Goal: Obtain resource: Obtain resource

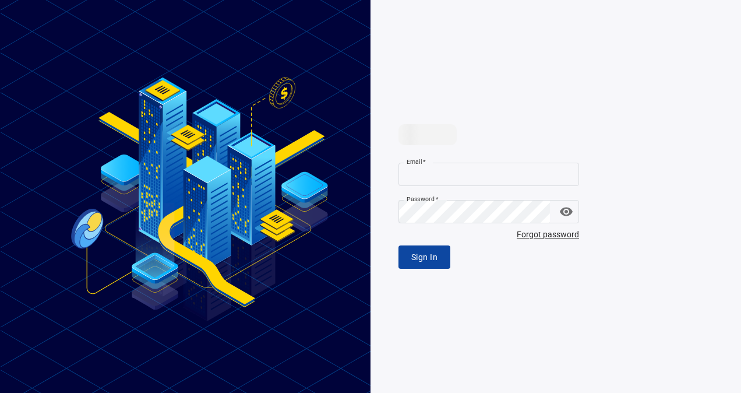
type input "**********"
click at [427, 252] on span "Sign In" at bounding box center [424, 257] width 26 height 15
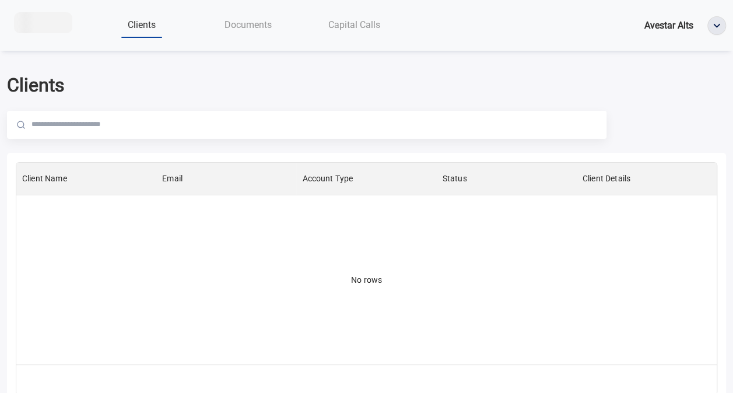
scroll to position [193, 691]
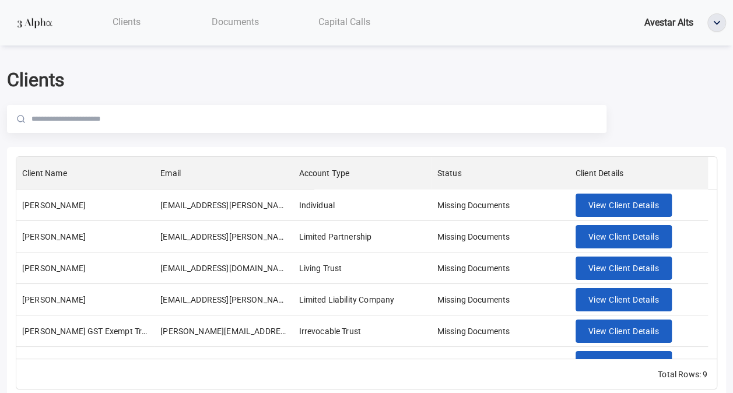
click at [243, 25] on span "Documents" at bounding box center [235, 21] width 47 height 11
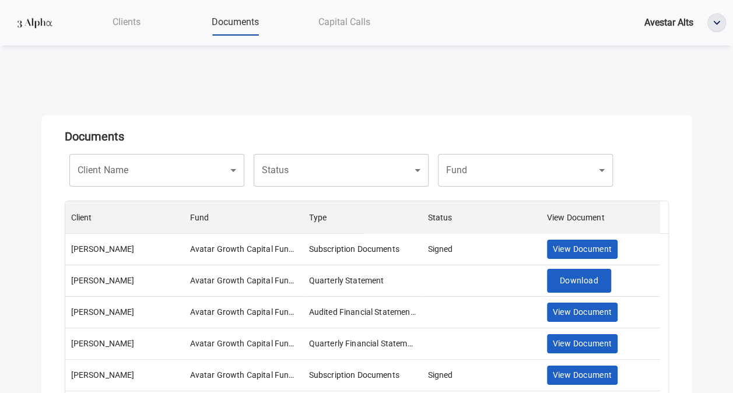
scroll to position [193, 594]
click at [163, 182] on body "Clients Documents Capital Calls Avestar Alts Documents Client Name ​ Client Nam…" at bounding box center [366, 196] width 733 height 393
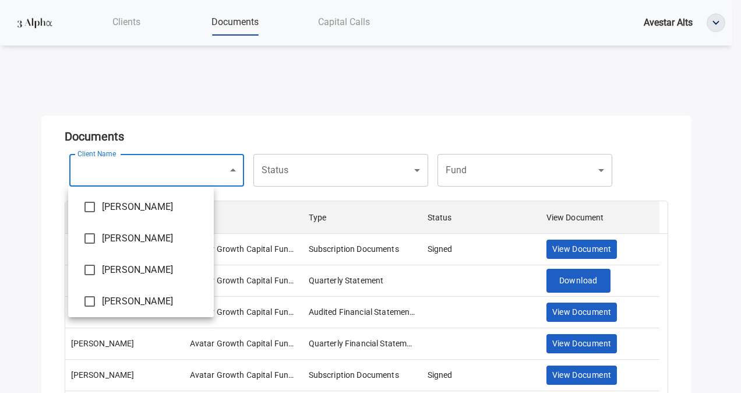
click at [163, 182] on div at bounding box center [370, 196] width 741 height 393
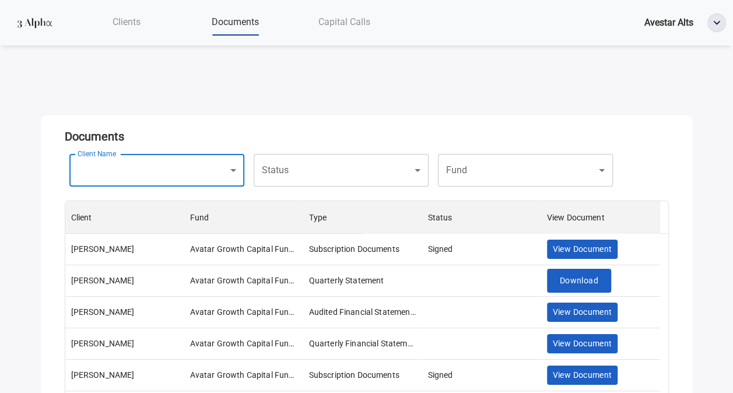
click at [388, 180] on body "Clients Documents Capital Calls Avestar Alts Documents Client Name ​ Client Nam…" at bounding box center [366, 196] width 733 height 393
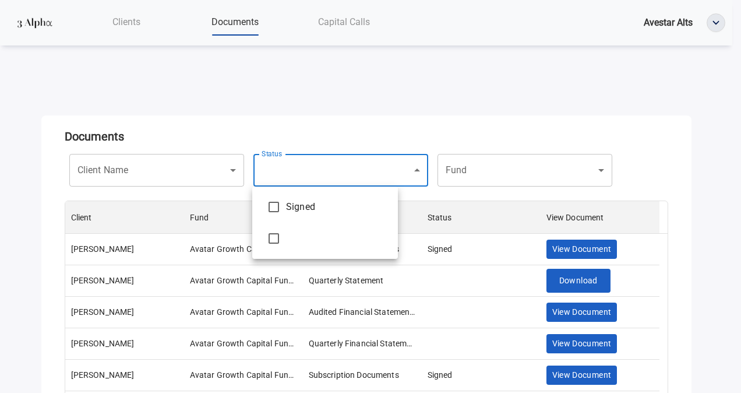
click at [388, 180] on div at bounding box center [370, 196] width 741 height 393
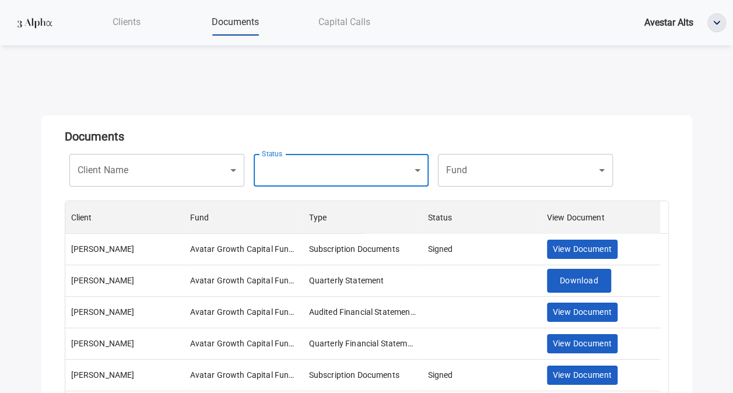
drag, startPoint x: 388, startPoint y: 180, endPoint x: 535, endPoint y: 176, distance: 146.9
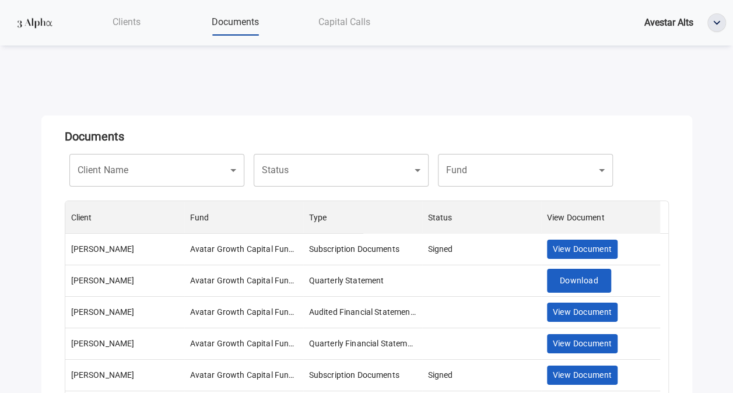
click at [535, 176] on body "Clients Documents Capital Calls Avestar Alts Documents Client Name ​ Client Nam…" at bounding box center [366, 196] width 733 height 393
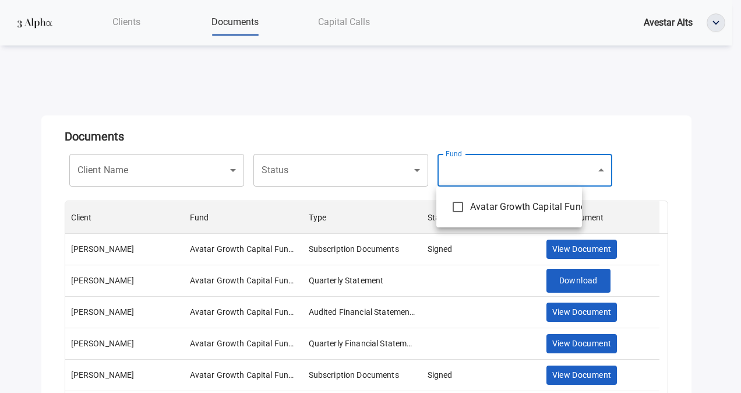
click at [520, 199] on li "Avatar Growth Capital Fund I" at bounding box center [510, 206] width 146 height 31
type input "**********"
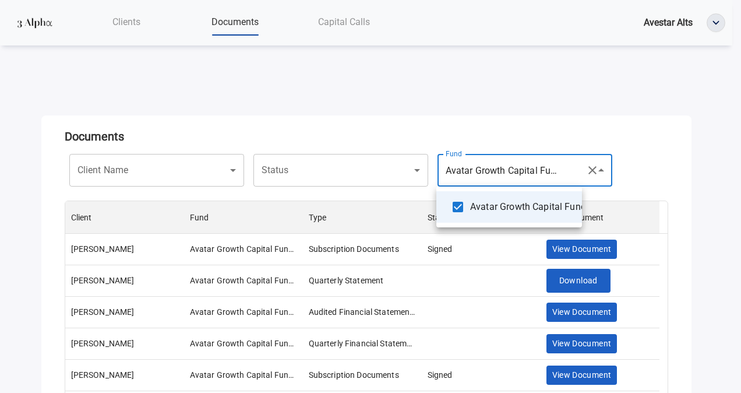
click at [283, 199] on div at bounding box center [370, 196] width 741 height 393
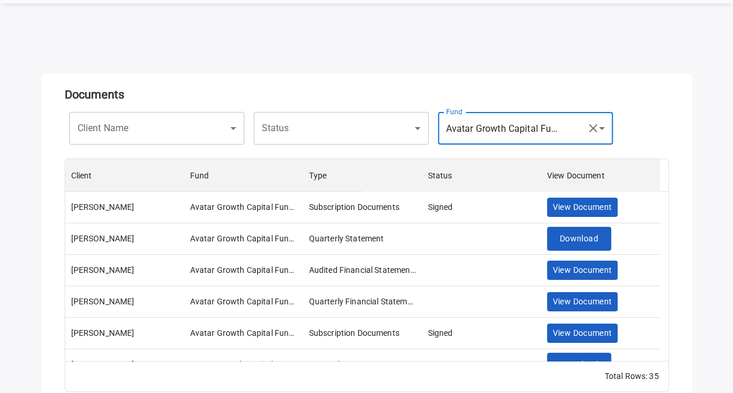
scroll to position [58, 0]
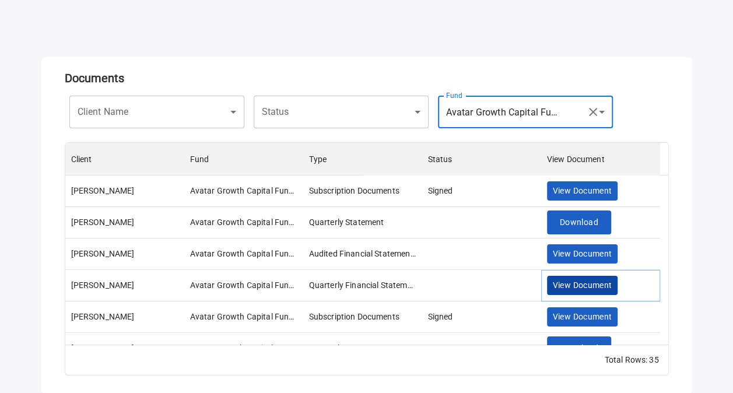
click at [582, 288] on span "View Document" at bounding box center [581, 285] width 59 height 15
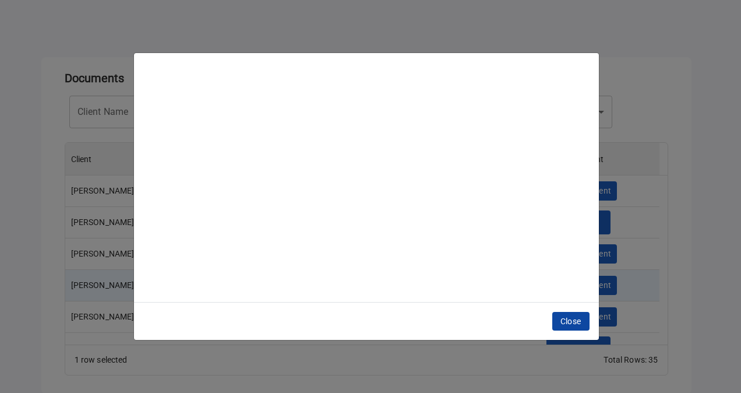
click at [561, 315] on span "Close" at bounding box center [571, 321] width 21 height 15
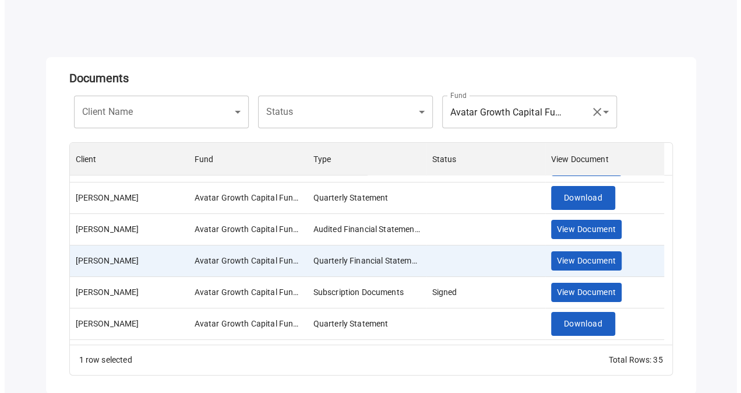
scroll to position [0, 0]
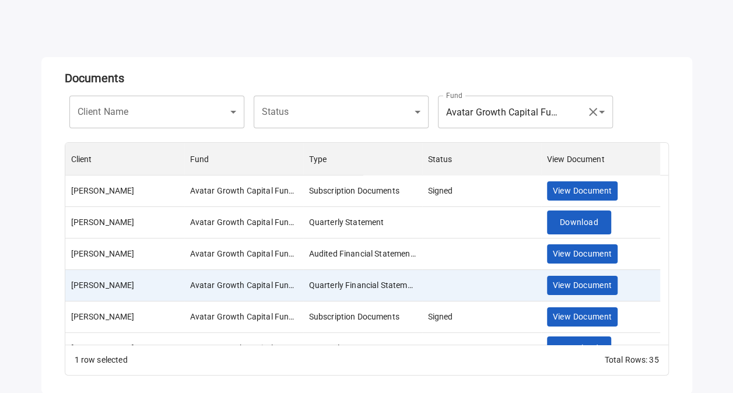
click at [404, 126] on div "​ Status" at bounding box center [341, 112] width 175 height 33
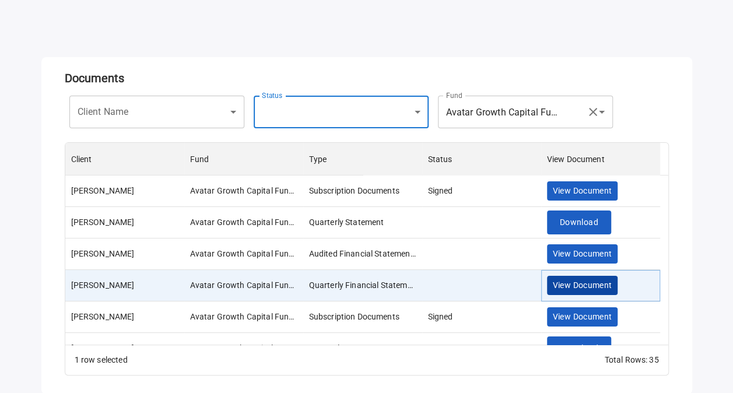
click at [559, 284] on span "View Document" at bounding box center [581, 285] width 59 height 15
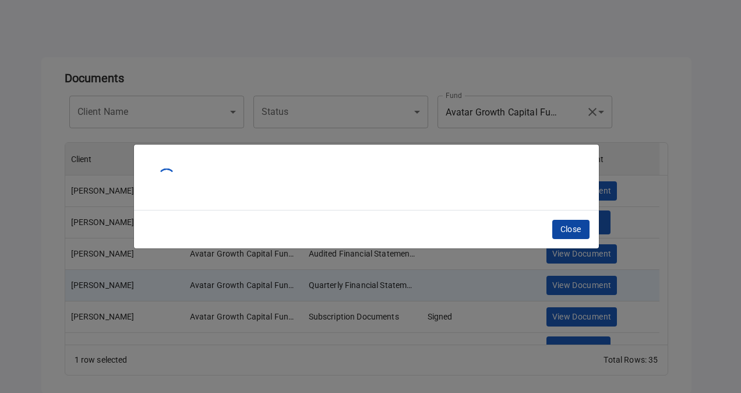
click at [573, 224] on span "Close" at bounding box center [571, 229] width 21 height 15
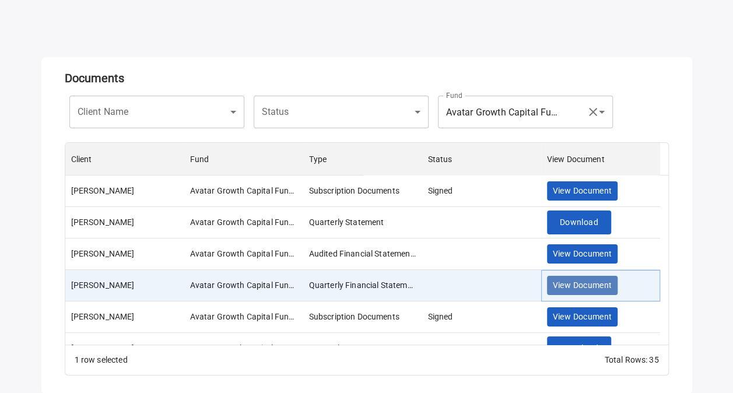
click at [580, 290] on span "View Document" at bounding box center [581, 285] width 59 height 15
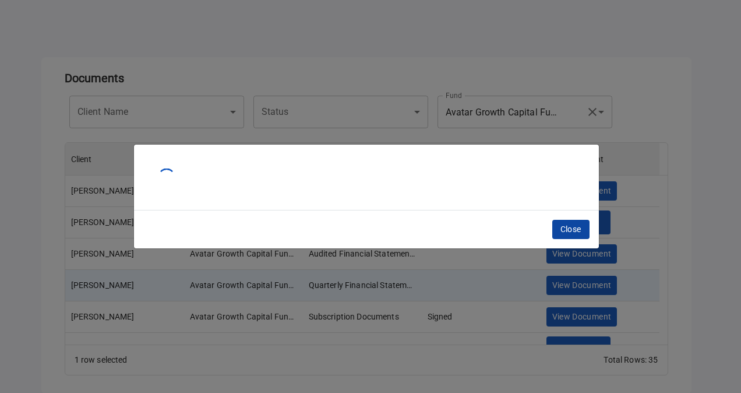
click at [570, 231] on span "Close" at bounding box center [571, 229] width 21 height 15
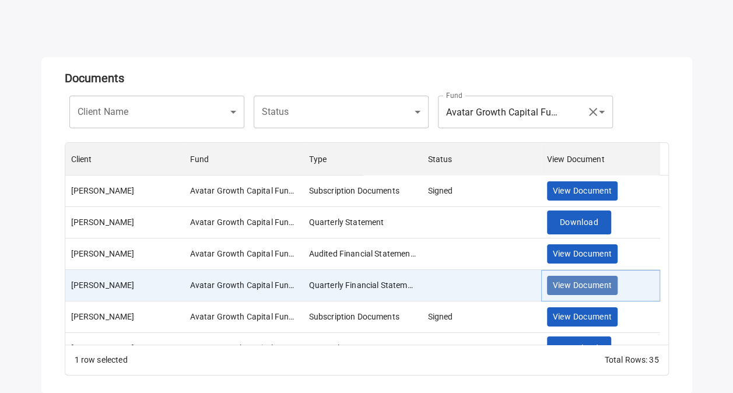
click at [568, 290] on span "View Document" at bounding box center [581, 285] width 59 height 15
